Goal: Information Seeking & Learning: Learn about a topic

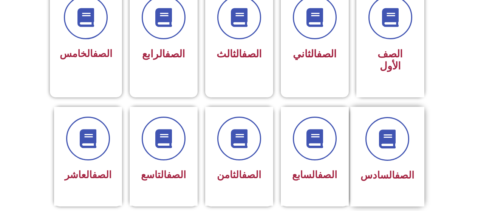
scroll to position [226, 0]
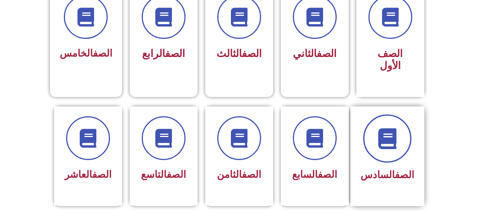
click at [385, 135] on span at bounding box center [387, 138] width 48 height 48
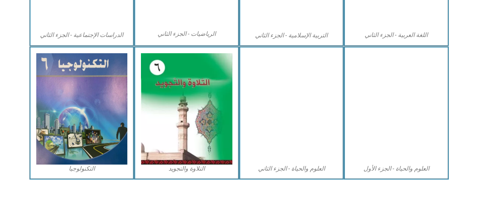
scroll to position [462, 0]
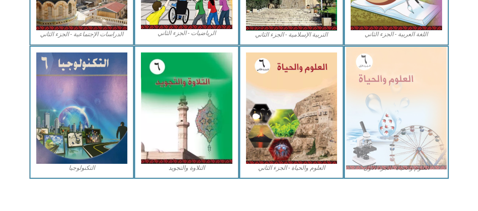
click at [367, 74] on img at bounding box center [396, 108] width 100 height 122
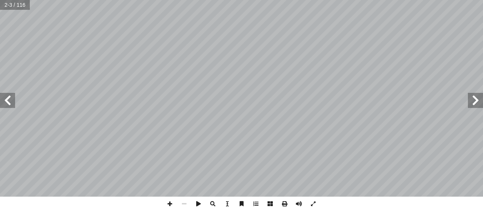
click at [3, 99] on span at bounding box center [7, 100] width 15 height 15
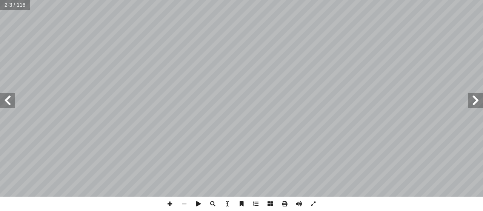
click at [3, 99] on span at bounding box center [7, 100] width 15 height 15
click at [4, 100] on span at bounding box center [7, 100] width 15 height 15
click at [4, 103] on span at bounding box center [7, 100] width 15 height 15
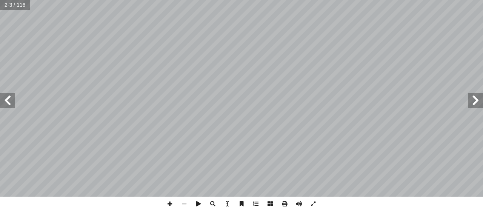
click at [4, 103] on span at bounding box center [7, 100] width 15 height 15
click at [4, 104] on span at bounding box center [7, 100] width 15 height 15
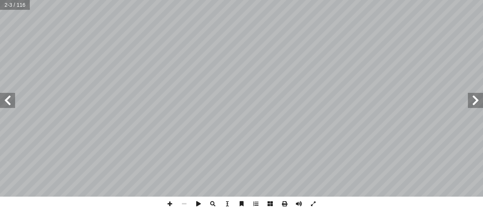
click at [4, 104] on span at bounding box center [7, 100] width 15 height 15
click at [12, 105] on span at bounding box center [7, 100] width 15 height 15
click at [0, 102] on span at bounding box center [7, 100] width 15 height 15
click at [474, 102] on span at bounding box center [475, 100] width 15 height 15
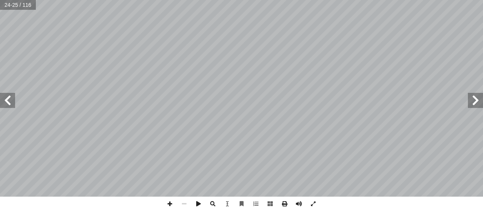
click at [474, 102] on span at bounding box center [475, 100] width 15 height 15
click at [170, 202] on span at bounding box center [170, 204] width 14 height 14
click at [184, 205] on span at bounding box center [184, 204] width 14 height 14
click at [7, 100] on span at bounding box center [7, 100] width 15 height 15
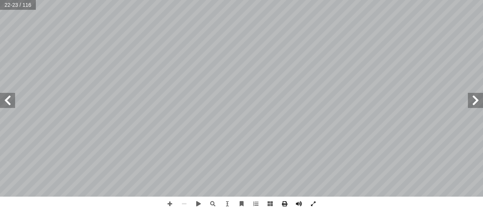
click at [476, 105] on span at bounding box center [475, 100] width 15 height 15
click at [473, 97] on span at bounding box center [475, 100] width 15 height 15
click at [8, 99] on span at bounding box center [7, 100] width 15 height 15
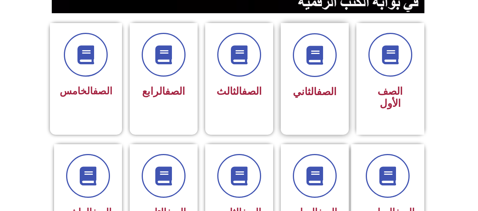
scroll to position [264, 0]
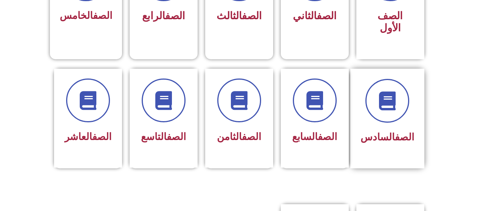
click at [393, 141] on div "الصف السادس" at bounding box center [387, 119] width 74 height 100
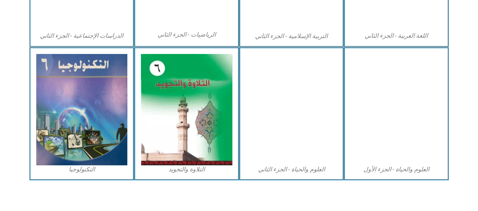
scroll to position [462, 0]
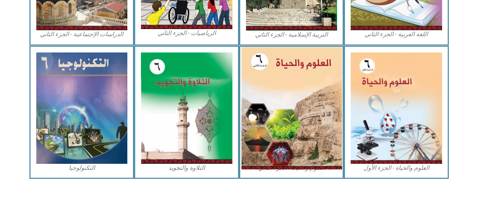
click at [339, 144] on img at bounding box center [291, 108] width 100 height 122
click at [330, 153] on img at bounding box center [291, 108] width 100 height 122
click at [331, 152] on img at bounding box center [291, 108] width 100 height 122
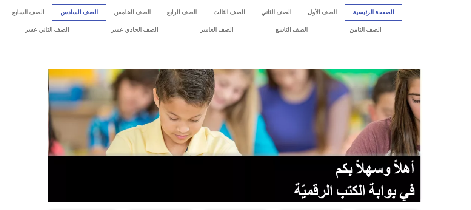
click at [106, 7] on link "الصف السادس" at bounding box center [79, 12] width 54 height 17
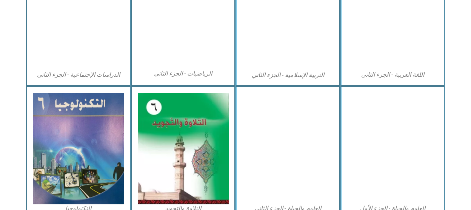
scroll to position [463, 0]
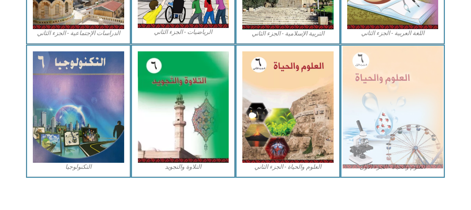
click at [426, 120] on img at bounding box center [392, 107] width 100 height 122
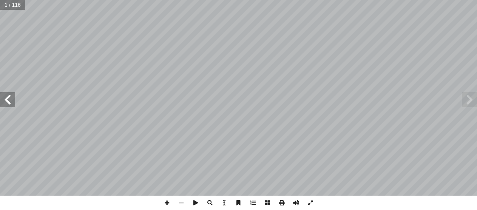
click at [8, 8] on input "text" at bounding box center [12, 5] width 25 height 10
type input "*"
click at [8, 3] on input "text" at bounding box center [14, 5] width 29 height 10
type input "***"
click at [22, 7] on input "text" at bounding box center [15, 5] width 30 height 10
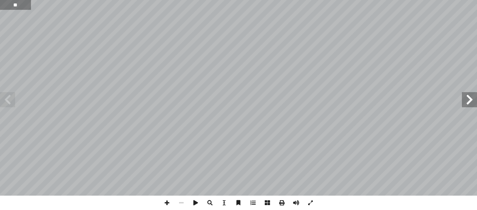
type input "**"
click at [168, 201] on span at bounding box center [167, 203] width 14 height 14
click at [178, 201] on span at bounding box center [181, 203] width 14 height 14
drag, startPoint x: 180, startPoint y: 204, endPoint x: 181, endPoint y: 199, distance: 4.7
click at [180, 203] on span at bounding box center [181, 203] width 14 height 14
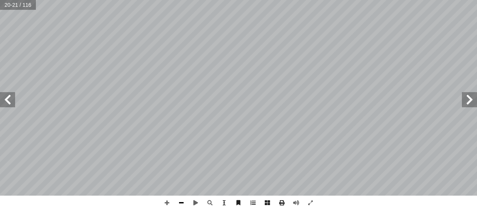
click at [184, 203] on span at bounding box center [181, 203] width 14 height 14
click at [9, 102] on span at bounding box center [7, 99] width 15 height 15
click at [468, 98] on span at bounding box center [469, 99] width 15 height 15
click at [468, 100] on span at bounding box center [469, 99] width 15 height 15
click at [9, 103] on span at bounding box center [7, 99] width 15 height 15
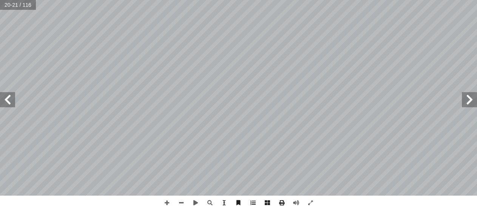
click at [9, 101] on span at bounding box center [7, 99] width 15 height 15
click at [4, 101] on span at bounding box center [7, 99] width 15 height 15
click at [6, 102] on span at bounding box center [7, 99] width 15 height 15
click at [5, 97] on span at bounding box center [7, 99] width 15 height 15
click at [168, 203] on span at bounding box center [167, 203] width 14 height 14
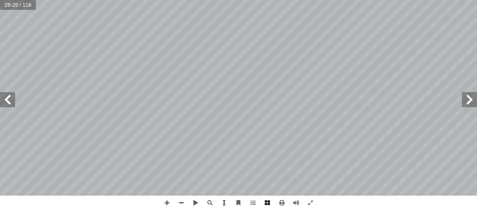
click at [8, 102] on span at bounding box center [7, 99] width 15 height 15
click at [5, 96] on span at bounding box center [7, 99] width 15 height 15
click at [180, 200] on span at bounding box center [181, 203] width 14 height 14
click at [473, 95] on span at bounding box center [469, 99] width 15 height 15
click at [470, 98] on span at bounding box center [469, 99] width 15 height 15
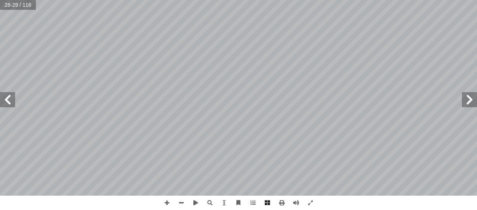
click at [7, 99] on span at bounding box center [7, 99] width 15 height 15
click at [463, 101] on span at bounding box center [469, 99] width 15 height 15
click at [5, 100] on span at bounding box center [7, 99] width 15 height 15
